Goal: Check status: Check status

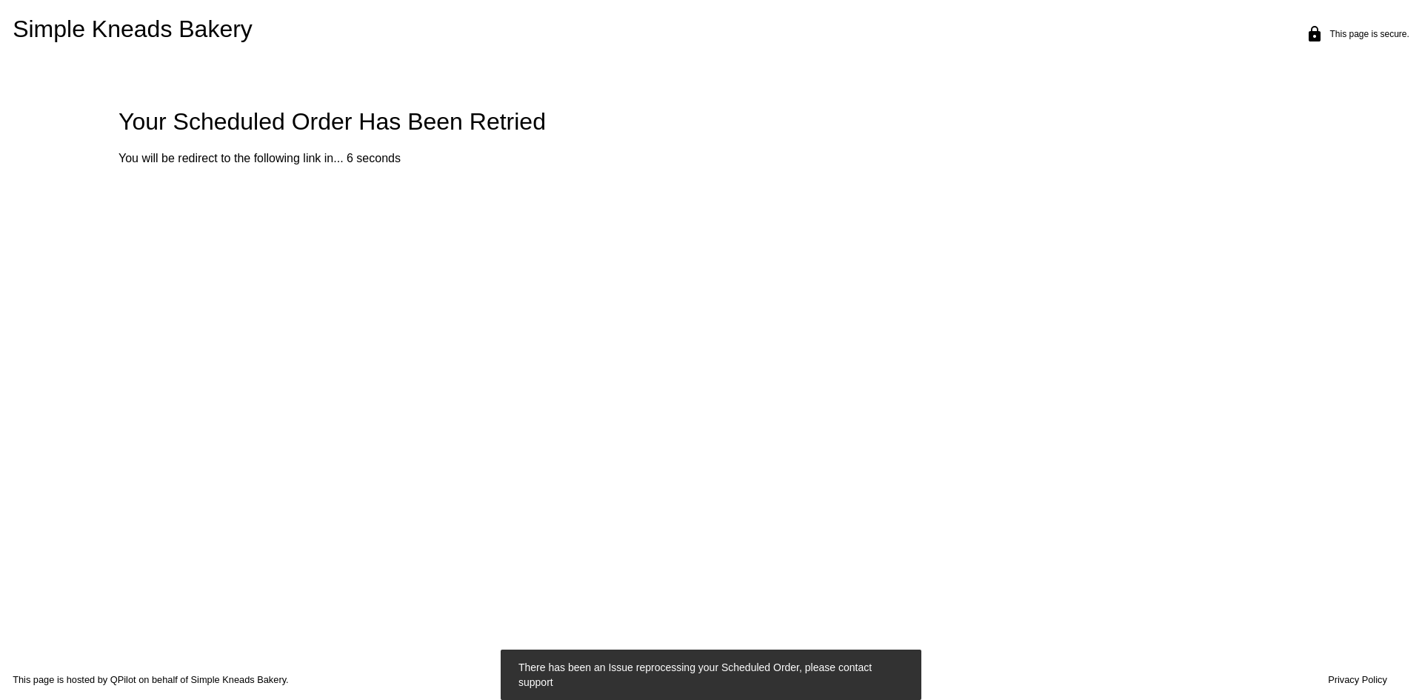
click at [1044, 204] on body "Simple Kneads Bakery lock This page is secure. Your Scheduled Order Has Been Re…" at bounding box center [711, 350] width 1422 height 700
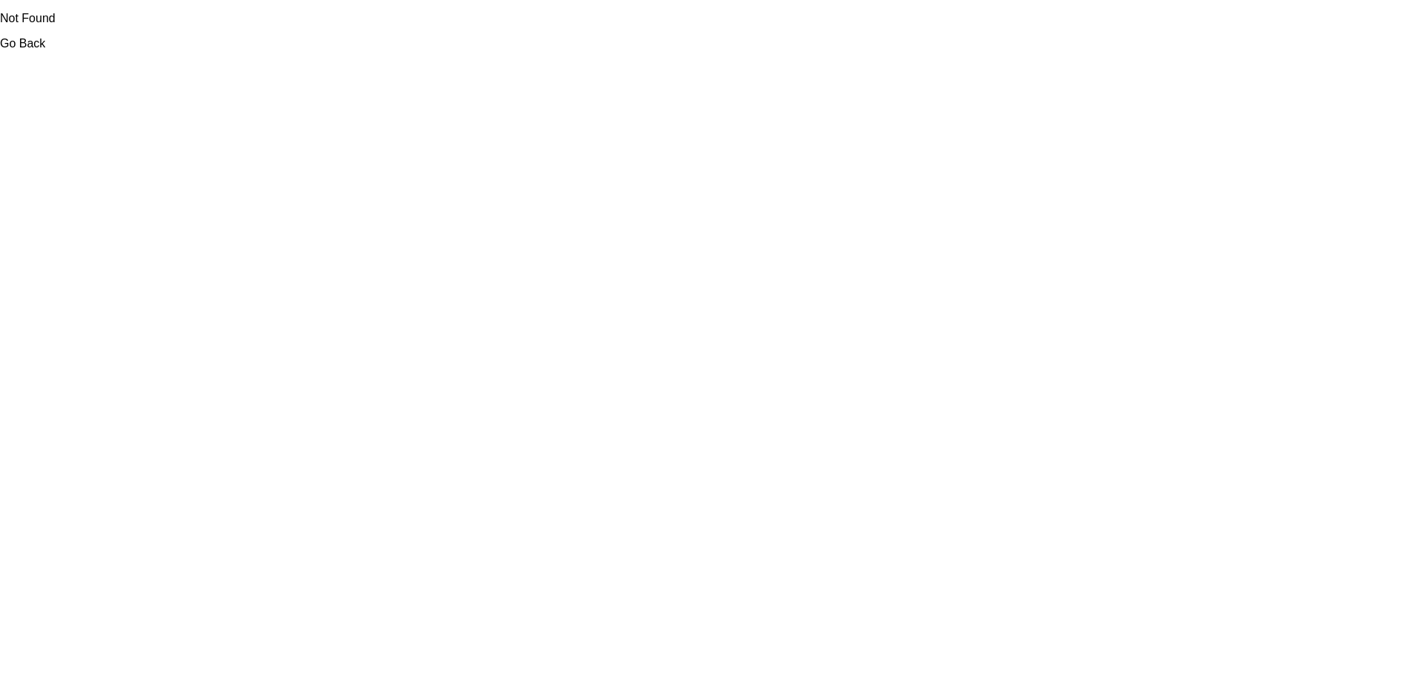
click at [725, 338] on body "Not Found Go Back" at bounding box center [711, 350] width 1422 height 700
click at [21, 52] on body "Not Found Go Back" at bounding box center [711, 350] width 1422 height 700
